Goal: Check status: Check status

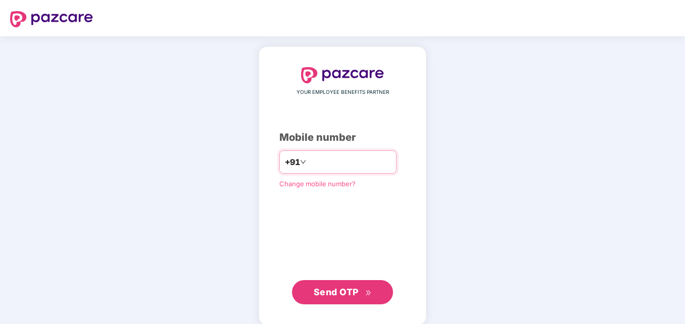
type input "**********"
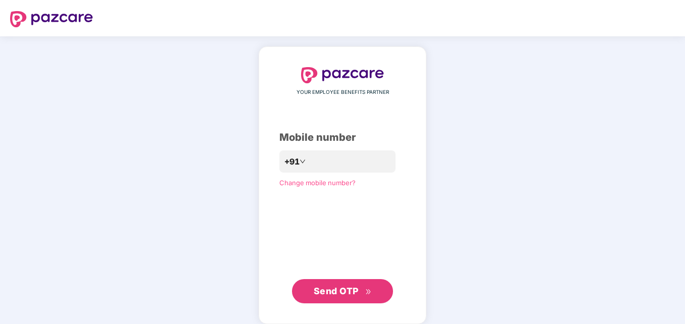
click at [313, 107] on div "**********" at bounding box center [342, 185] width 126 height 236
click at [343, 289] on span "Send OTP" at bounding box center [336, 291] width 45 height 11
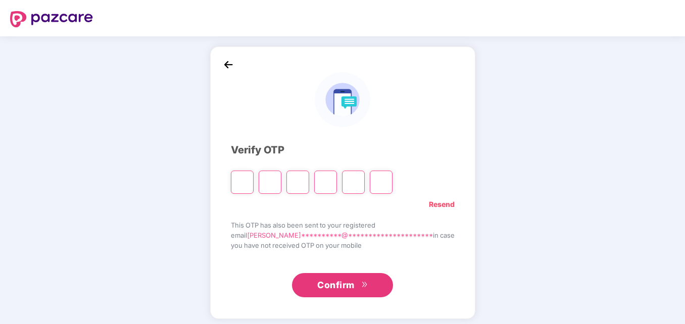
type input "*"
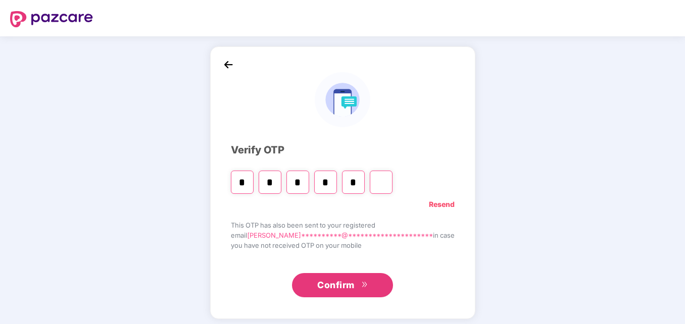
type input "*"
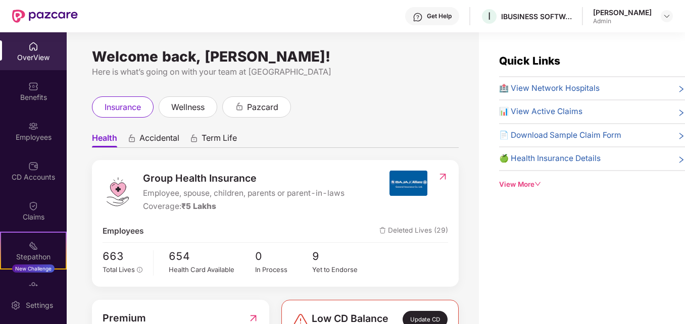
click at [576, 261] on div "Quick Links 🏥 View Network Hospitals 📊 View Active Claims 📄 Download Sample Cla…" at bounding box center [582, 194] width 206 height 324
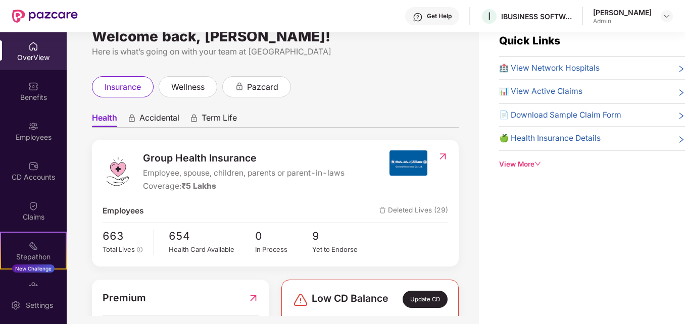
scroll to position [32, 0]
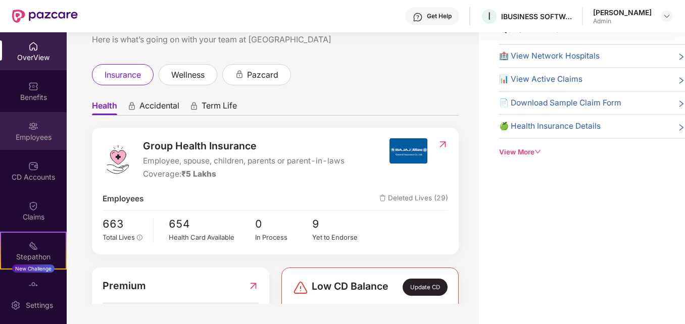
click at [37, 131] on div "Employees" at bounding box center [33, 131] width 67 height 38
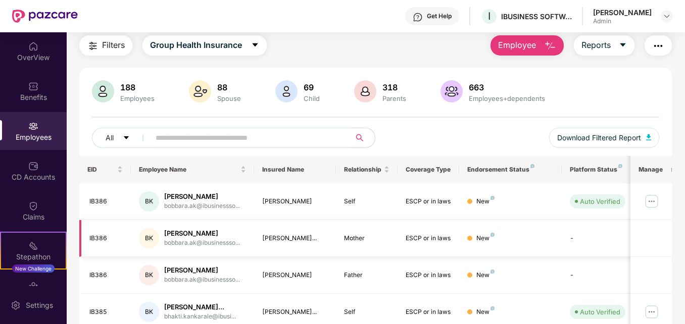
click at [500, 223] on td "New" at bounding box center [510, 238] width 103 height 37
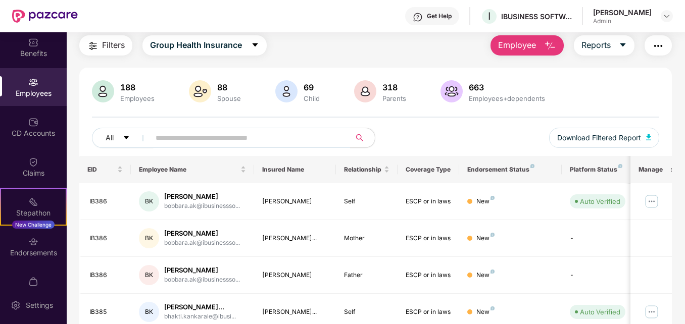
scroll to position [65, 0]
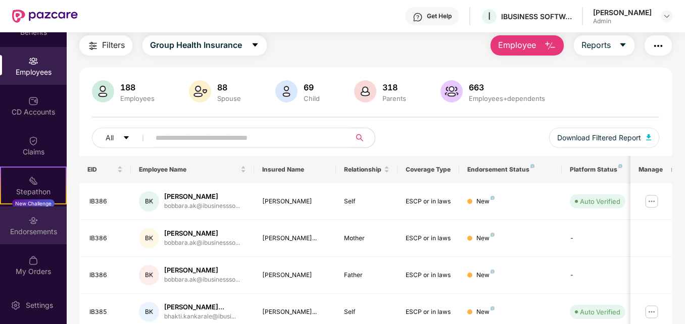
click at [38, 229] on div "Endorsements" at bounding box center [33, 232] width 67 height 10
